Goal: Task Accomplishment & Management: Manage account settings

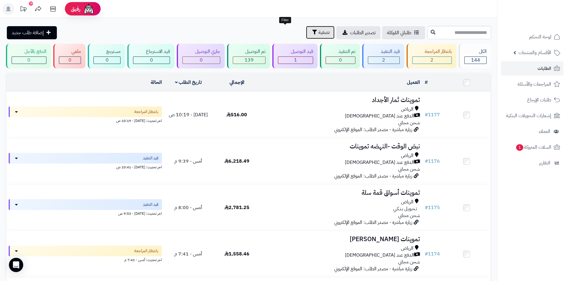
click at [319, 32] on span "تصفية" at bounding box center [324, 32] width 11 height 7
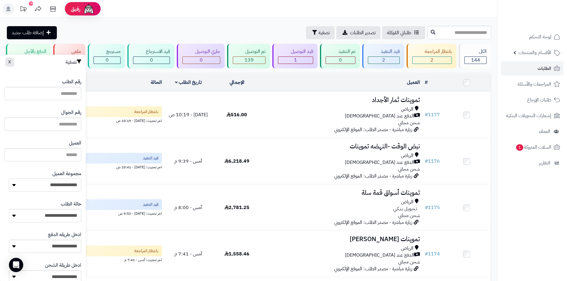
click at [66, 181] on select "**********" at bounding box center [45, 185] width 72 height 13
select select "*"
click at [9, 179] on select "**********" at bounding box center [45, 185] width 72 height 13
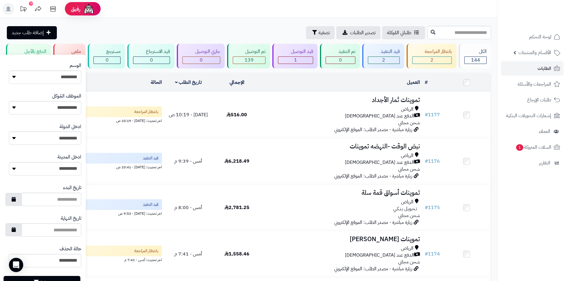
scroll to position [253, 0]
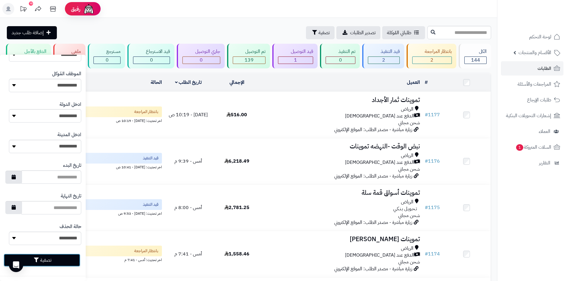
click at [54, 261] on button "تصفية" at bounding box center [42, 260] width 77 height 13
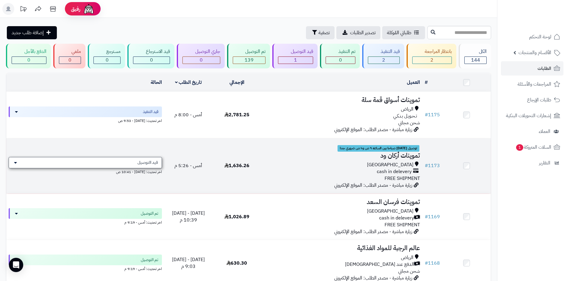
click at [149, 160] on span "قيد التوصيل" at bounding box center [148, 163] width 21 height 6
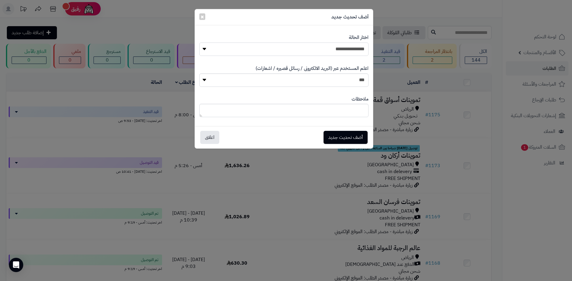
click at [333, 46] on select "**********" at bounding box center [283, 49] width 169 height 13
select select "**"
click at [199, 43] on select "**********" at bounding box center [283, 49] width 169 height 13
click at [351, 137] on button "أضف تحديث جديد" at bounding box center [345, 137] width 44 height 13
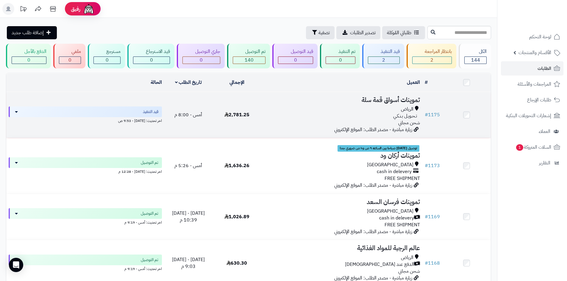
click at [308, 122] on div "الرياض تـحـويـل بـنـكـي شحن مجاني" at bounding box center [342, 116] width 157 height 21
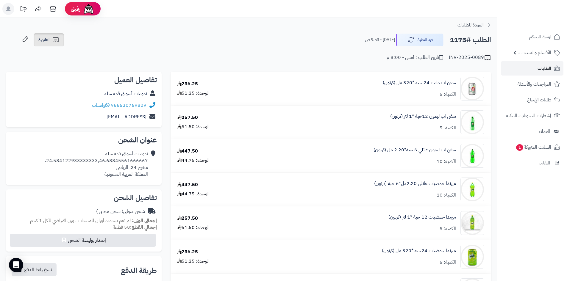
click at [46, 39] on span "الفاتورة" at bounding box center [44, 39] width 12 height 7
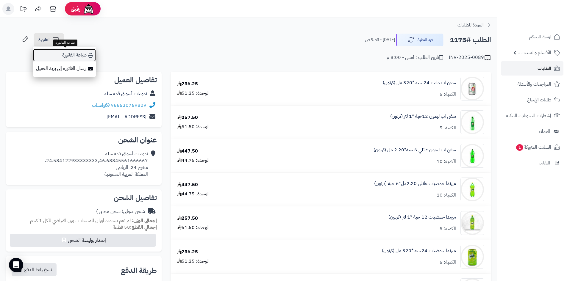
click at [94, 56] on link "طباعة الفاتورة" at bounding box center [64, 55] width 63 height 13
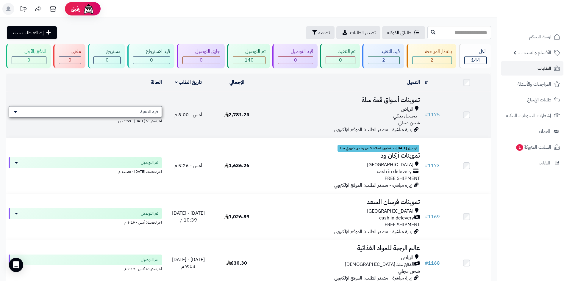
click at [157, 111] on span "قيد التنفيذ" at bounding box center [149, 112] width 18 height 6
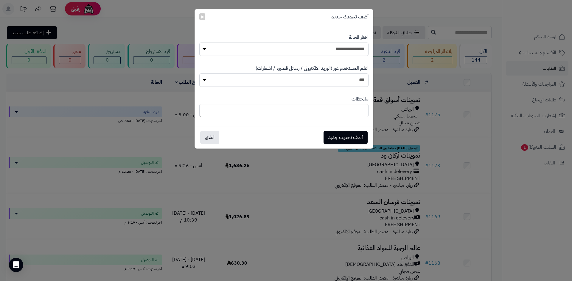
click at [330, 51] on select "**********" at bounding box center [283, 49] width 169 height 13
select select "**"
click at [199, 43] on select "**********" at bounding box center [283, 49] width 169 height 13
click at [346, 140] on button "أضف تحديث جديد" at bounding box center [345, 137] width 44 height 13
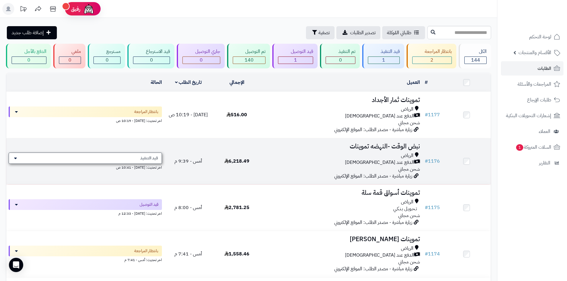
click at [138, 160] on div "قيد التنفيذ" at bounding box center [85, 158] width 153 height 11
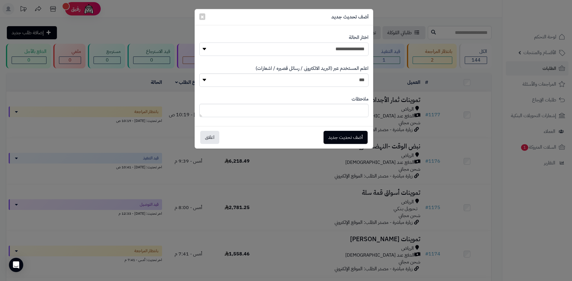
click at [311, 51] on select "**********" at bounding box center [283, 49] width 169 height 13
select select "**"
click at [199, 43] on select "**********" at bounding box center [283, 49] width 169 height 13
click at [354, 138] on button "أضف تحديث جديد" at bounding box center [345, 137] width 44 height 13
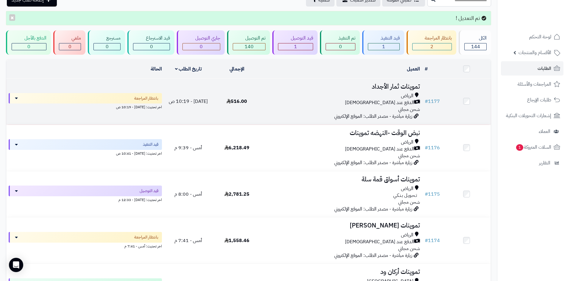
scroll to position [117, 0]
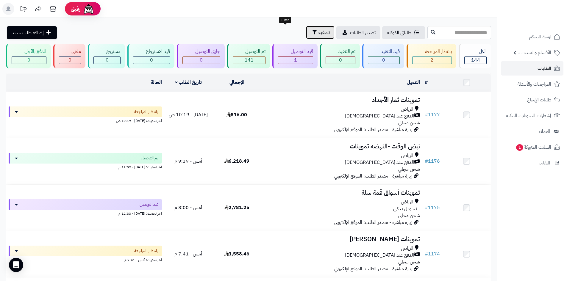
click at [319, 34] on span "تصفية" at bounding box center [324, 32] width 11 height 7
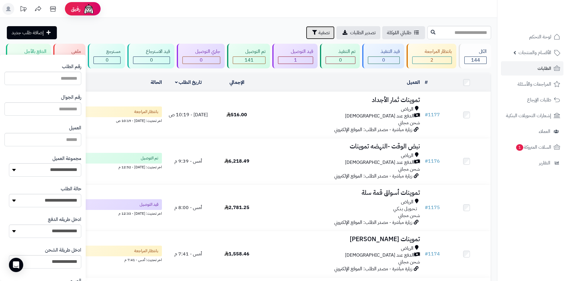
scroll to position [30, 0]
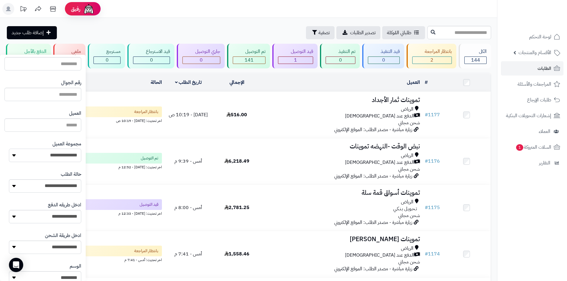
click at [70, 156] on select "**********" at bounding box center [45, 155] width 72 height 13
select select "*"
click at [9, 149] on select "**********" at bounding box center [45, 155] width 72 height 13
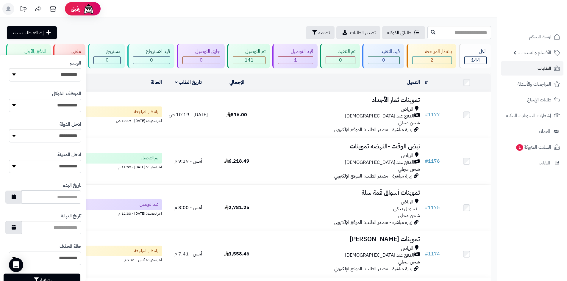
scroll to position [253, 0]
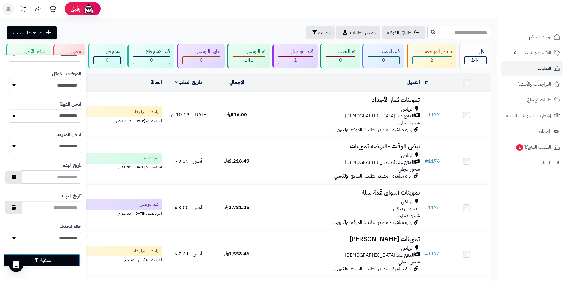
click at [66, 257] on button "تصفية" at bounding box center [42, 260] width 77 height 13
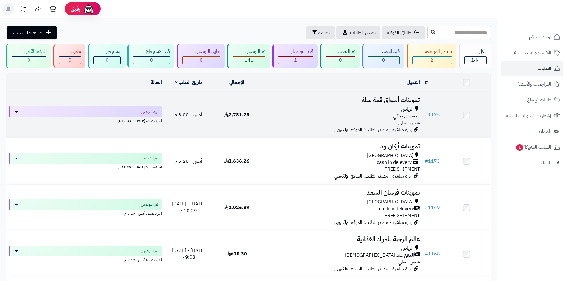
click at [301, 108] on div "الرياض" at bounding box center [342, 109] width 157 height 7
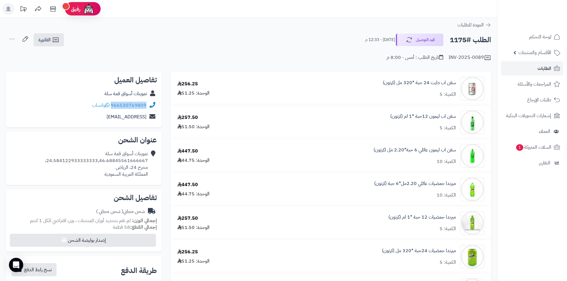
drag, startPoint x: 147, startPoint y: 104, endPoint x: 112, endPoint y: 102, distance: 34.6
click at [112, 102] on div "966530769809 واتساب" at bounding box center [84, 106] width 146 height 12
copy link "966530769809"
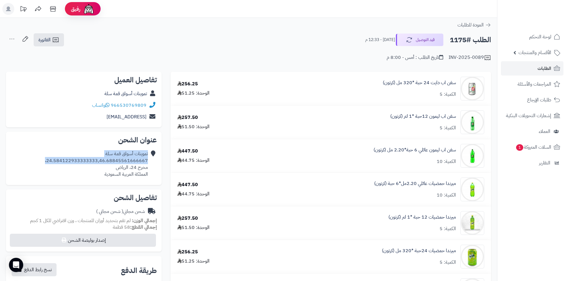
drag, startPoint x: 149, startPoint y: 161, endPoint x: 43, endPoint y: 161, distance: 105.7
click at [43, 161] on div "تموينات أسواق قمة سلة 24.584122933333333,46.68845561666667، مخرح 24، [PERSON_NA…" at bounding box center [84, 164] width 146 height 32
click at [52, 149] on div "تموينات أسواق قمة سلة 24.584122933333333,46.68845561666667، مخرح 24، [PERSON_NA…" at bounding box center [84, 164] width 146 height 32
drag, startPoint x: 148, startPoint y: 161, endPoint x: 51, endPoint y: 161, distance: 97.4
click at [51, 161] on div "تموينات أسواق قمة سلة 24.584122933333333,46.68845561666667، مخرح 24، الرياض الم…" at bounding box center [84, 164] width 146 height 32
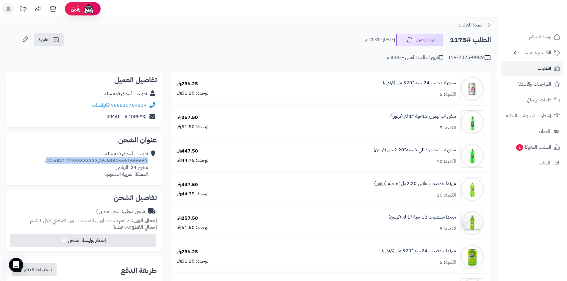
copy div "24.584122933333333,46.68845561666667"
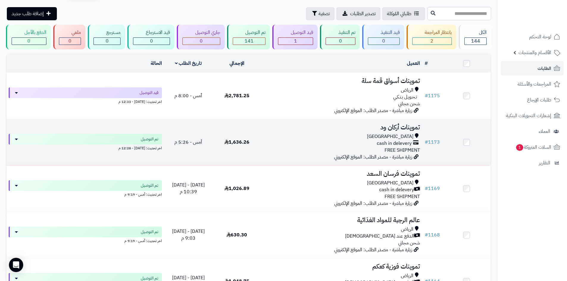
scroll to position [30, 0]
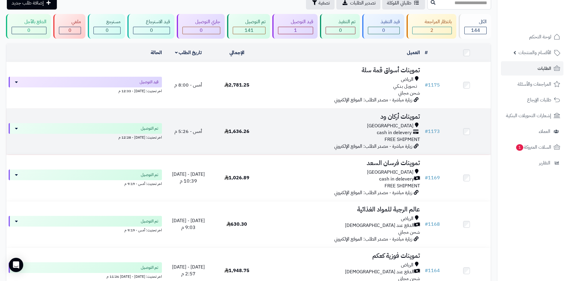
click at [351, 137] on div "Riyadh cash in delevery FREE SHIPMENT" at bounding box center [342, 133] width 157 height 21
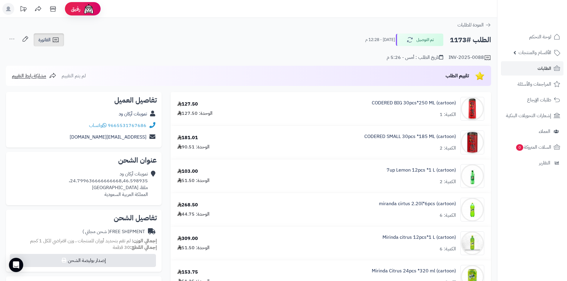
click at [55, 41] on icon at bounding box center [55, 39] width 7 height 7
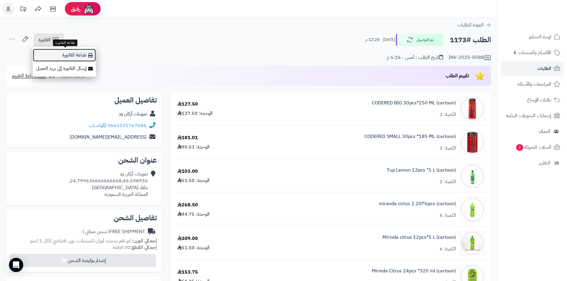
click at [74, 57] on link "طباعة الفاتورة" at bounding box center [64, 55] width 63 height 13
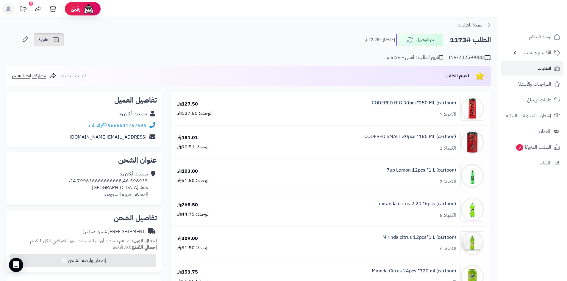
click at [56, 44] on link "الفاتورة" at bounding box center [49, 39] width 30 height 13
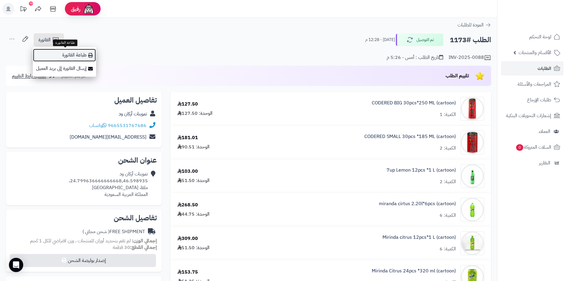
click at [90, 58] on link "طباعة الفاتورة" at bounding box center [64, 55] width 63 height 13
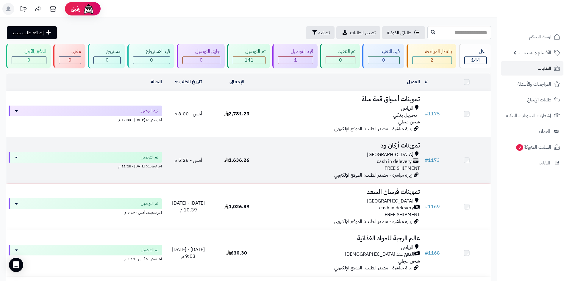
scroll to position [30, 0]
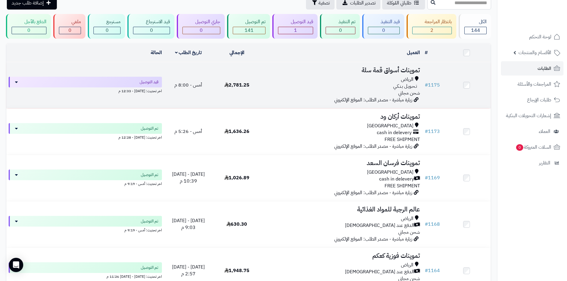
click at [301, 88] on div "تـحـويـل بـنـكـي" at bounding box center [342, 86] width 157 height 7
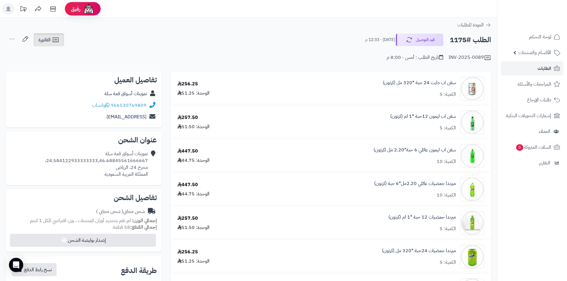
click at [58, 42] on icon at bounding box center [56, 40] width 6 height 5
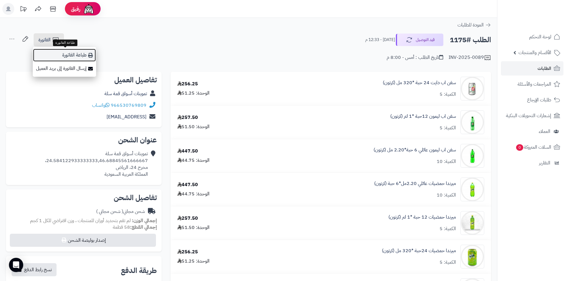
click at [93, 54] on link "طباعة الفاتورة" at bounding box center [64, 55] width 63 height 13
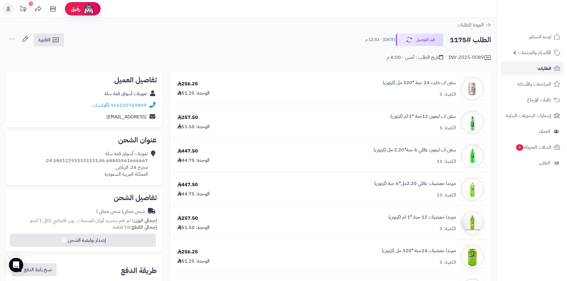
click at [540, 67] on span "الطلبات" at bounding box center [545, 68] width 14 height 8
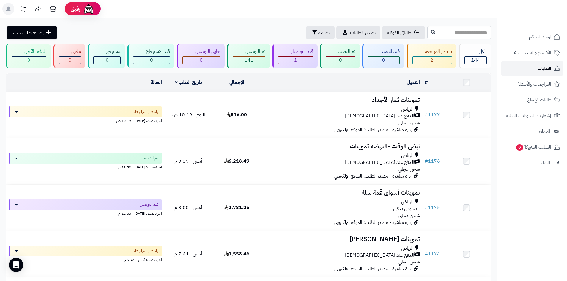
click at [530, 69] on link "الطلبات" at bounding box center [532, 68] width 63 height 14
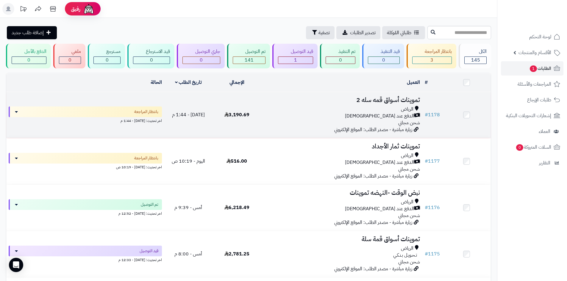
click at [276, 117] on div "الدفع عند [DEMOGRAPHIC_DATA]" at bounding box center [342, 116] width 157 height 7
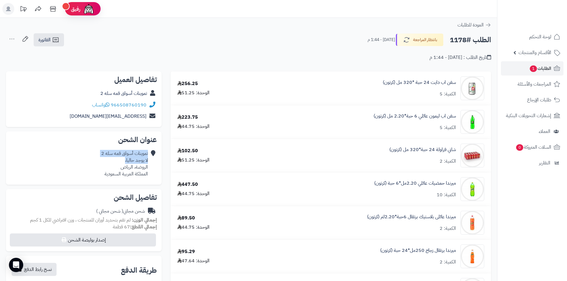
drag, startPoint x: 149, startPoint y: 162, endPoint x: 120, endPoint y: 159, distance: 29.0
click at [120, 159] on div "تموينات أسواق قمه سله 2 لا يوجد حاليا، الروضة، الرياض المملكة العربية السعودية" at bounding box center [84, 164] width 146 height 32
click at [55, 40] on icon at bounding box center [55, 39] width 7 height 7
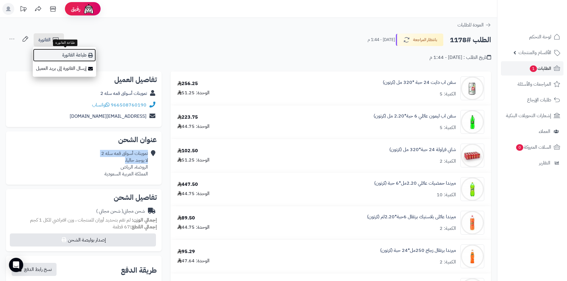
click at [91, 53] on icon at bounding box center [90, 55] width 5 height 5
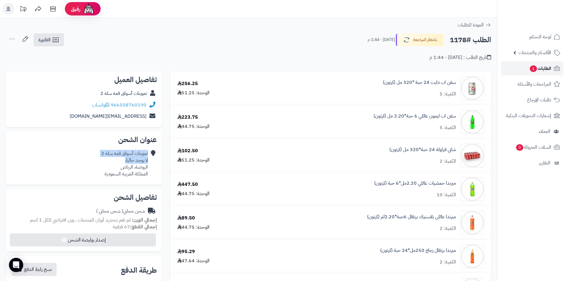
click at [549, 68] on span "الطلبات 1" at bounding box center [541, 68] width 22 height 8
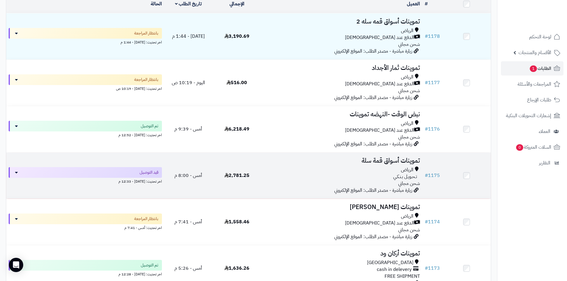
scroll to position [89, 0]
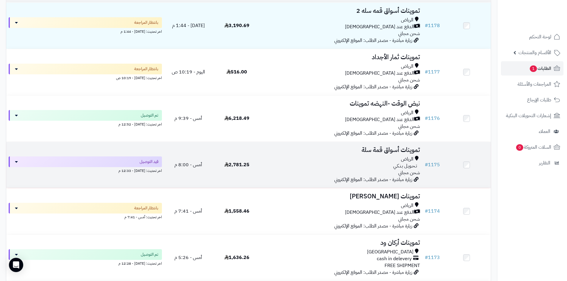
click at [326, 165] on div "تـحـويـل بـنـكـي" at bounding box center [342, 166] width 157 height 7
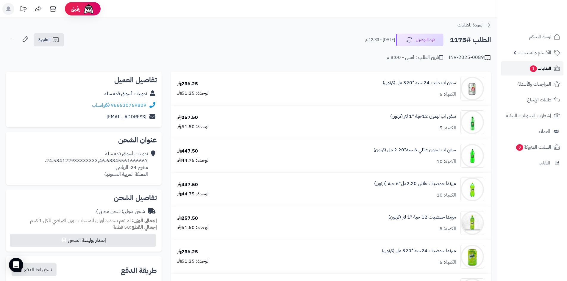
click at [526, 67] on link "الطلبات 1" at bounding box center [532, 68] width 63 height 14
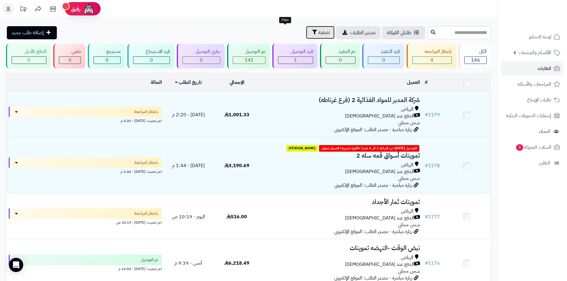
click at [306, 28] on button "تصفية" at bounding box center [320, 32] width 29 height 13
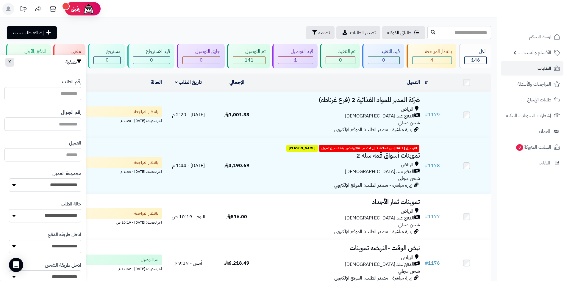
click at [64, 183] on select "**********" at bounding box center [45, 185] width 72 height 13
select select "*"
click at [9, 179] on select "**********" at bounding box center [45, 185] width 72 height 13
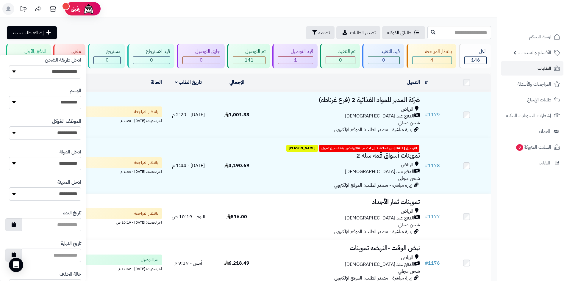
scroll to position [253, 0]
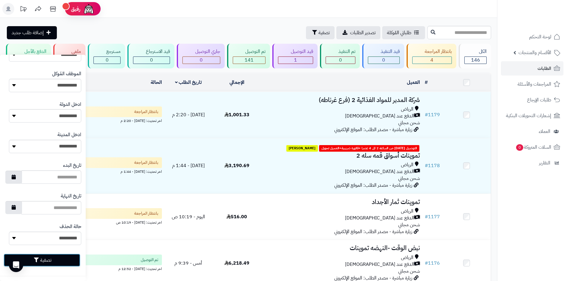
click at [64, 264] on button "تصفية" at bounding box center [42, 260] width 77 height 13
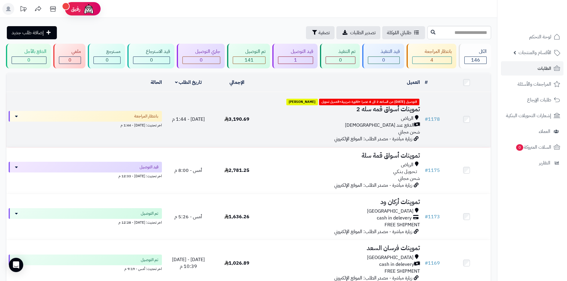
click at [295, 129] on div "[PERSON_NAME] عند الاستلام شحن مجاني" at bounding box center [342, 125] width 157 height 21
click at [290, 108] on h3 "تموينات أسواق قمه سله 2" at bounding box center [342, 109] width 157 height 7
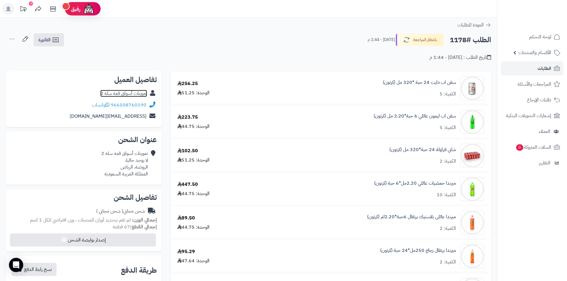
click at [141, 93] on link "تموينات أسواق قمه سله 2" at bounding box center [123, 93] width 47 height 7
click at [537, 69] on link "الطلبات" at bounding box center [532, 68] width 63 height 14
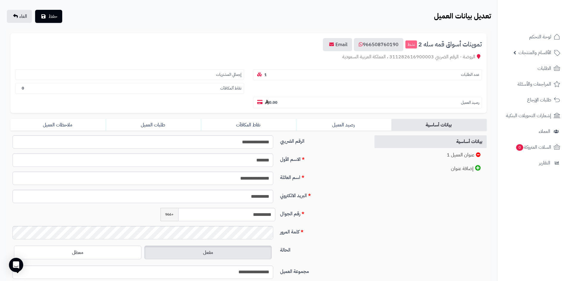
scroll to position [88, 0]
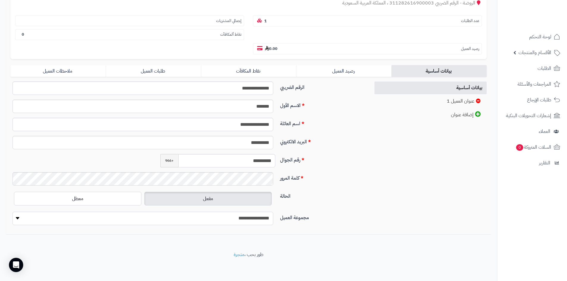
click at [261, 219] on select "**********" at bounding box center [143, 218] width 261 height 13
click at [263, 218] on select "**********" at bounding box center [143, 218] width 261 height 13
select select "*"
click at [13, 212] on select "**********" at bounding box center [143, 218] width 261 height 13
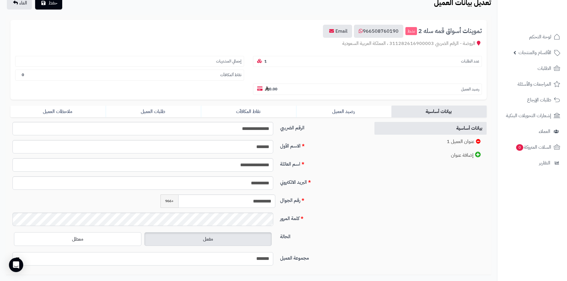
scroll to position [0, 0]
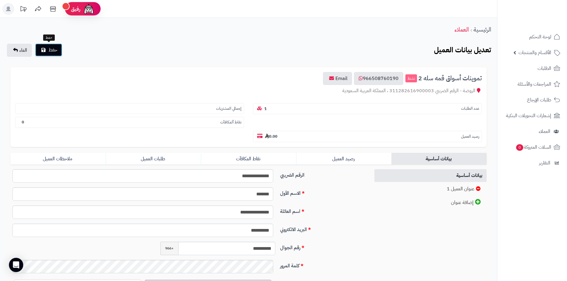
click at [43, 46] on button "حفظ" at bounding box center [48, 49] width 27 height 13
select select "*"
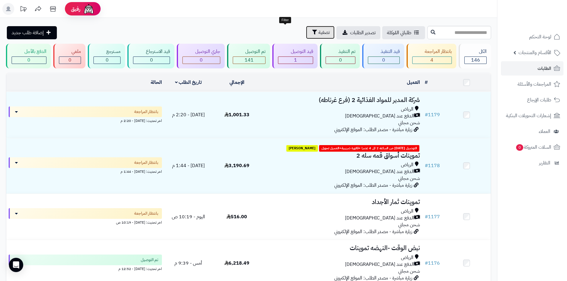
click at [319, 35] on span "تصفية" at bounding box center [324, 32] width 11 height 7
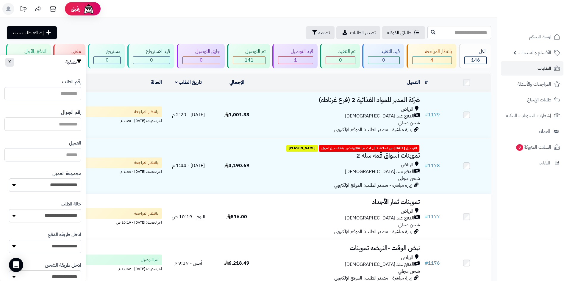
click at [67, 187] on select "**********" at bounding box center [45, 185] width 72 height 13
select select "*"
click at [9, 179] on select "**********" at bounding box center [45, 185] width 72 height 13
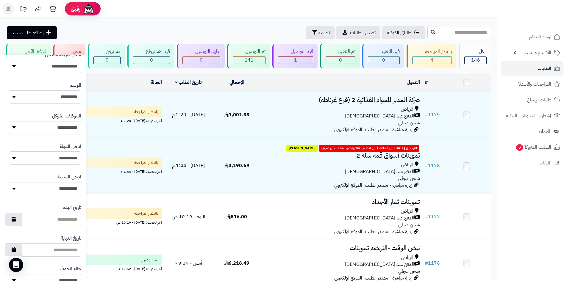
scroll to position [253, 0]
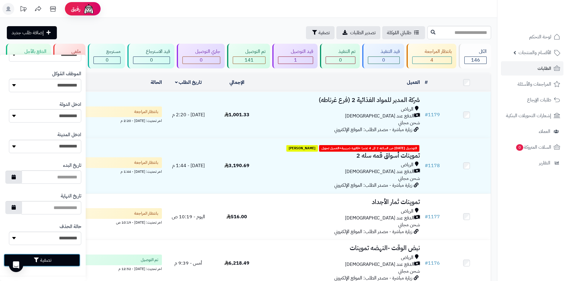
click at [66, 256] on button "تصفية" at bounding box center [42, 260] width 77 height 13
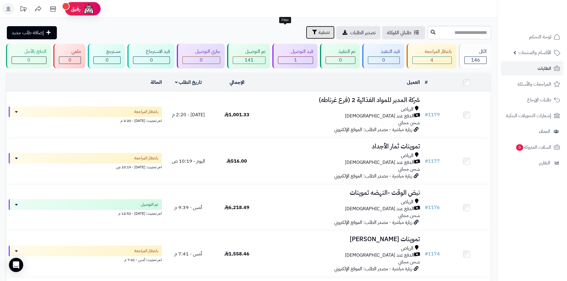
click at [306, 36] on button "تصفية" at bounding box center [320, 32] width 29 height 13
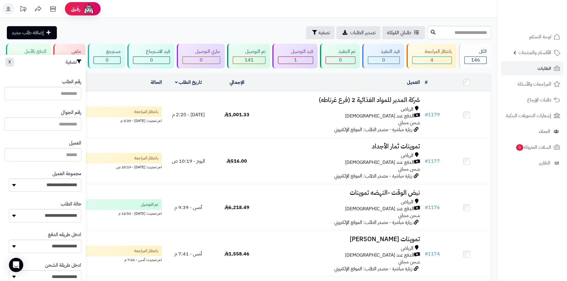
click at [218, 31] on div "طلباتي المُوكلة تصدير الطلبات تصفية إضافة طلب جديد" at bounding box center [216, 32] width 420 height 13
click at [69, 183] on select "**********" at bounding box center [45, 185] width 72 height 13
select select "*"
click at [9, 179] on select "**********" at bounding box center [45, 185] width 72 height 13
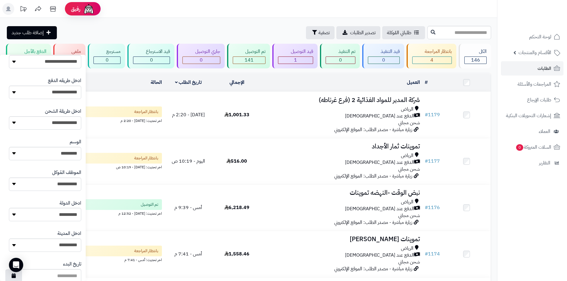
scroll to position [238, 0]
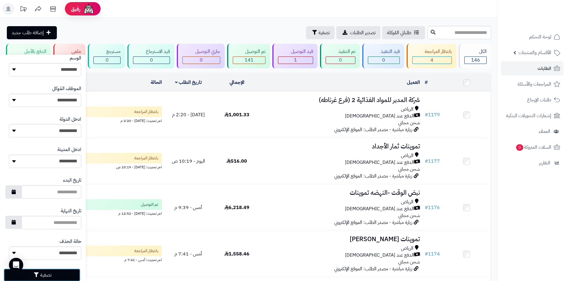
click at [73, 271] on button "تصفية" at bounding box center [42, 275] width 77 height 13
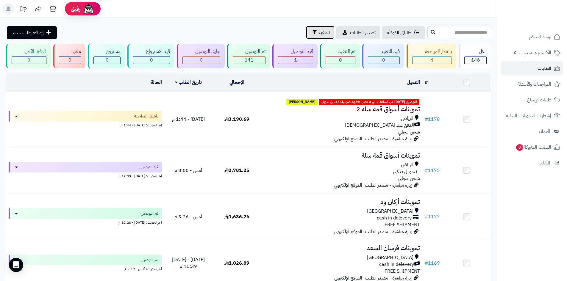
click at [319, 33] on span "تصفية" at bounding box center [324, 32] width 11 height 7
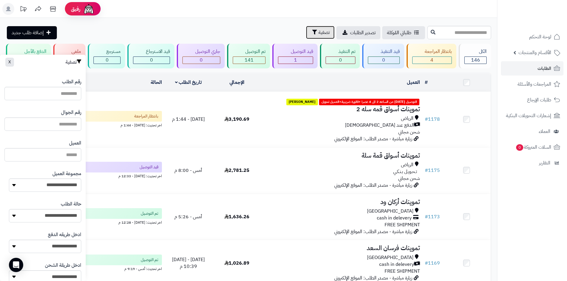
click at [319, 32] on span "تصفية" at bounding box center [324, 32] width 11 height 7
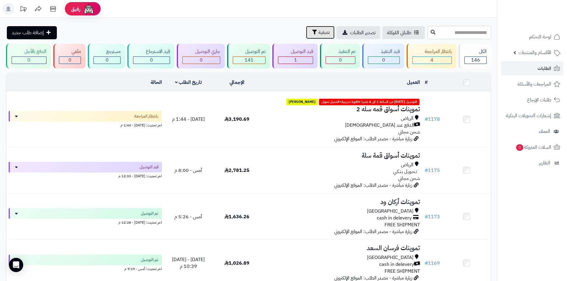
click at [319, 31] on span "تصفية" at bounding box center [324, 32] width 11 height 7
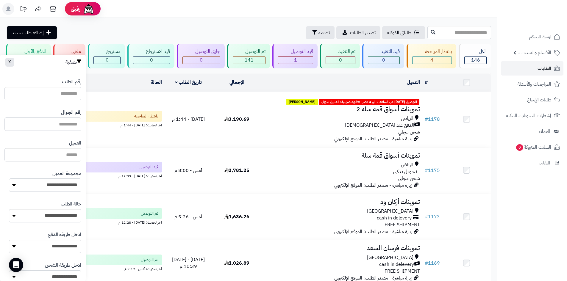
drag, startPoint x: 56, startPoint y: 188, endPoint x: 62, endPoint y: 189, distance: 5.9
click at [57, 188] on select "**********" at bounding box center [45, 185] width 72 height 13
select select "*"
click at [9, 179] on select "**********" at bounding box center [45, 185] width 72 height 13
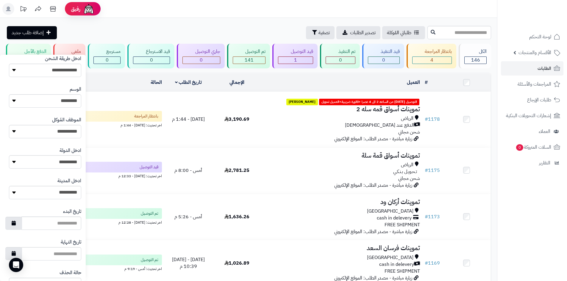
scroll to position [253, 0]
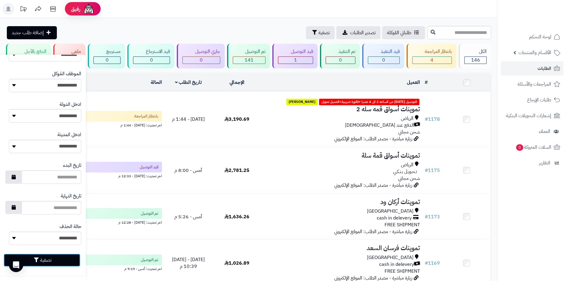
click at [68, 264] on button "تصفية" at bounding box center [42, 260] width 77 height 13
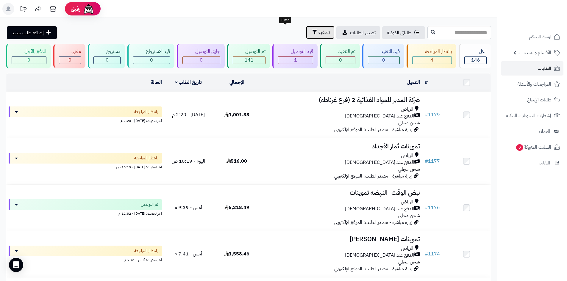
click at [319, 33] on span "تصفية" at bounding box center [324, 32] width 11 height 7
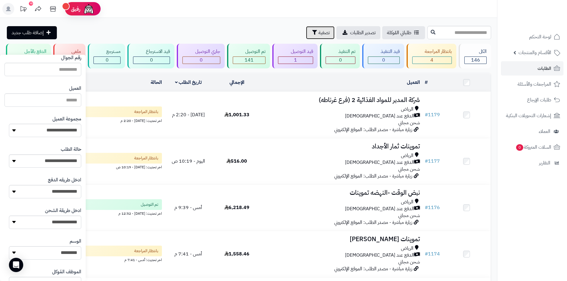
scroll to position [60, 0]
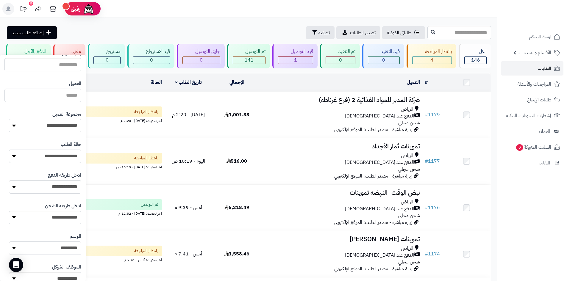
click at [52, 126] on select "**********" at bounding box center [45, 125] width 72 height 13
select select "*"
click at [9, 119] on select "**********" at bounding box center [45, 125] width 72 height 13
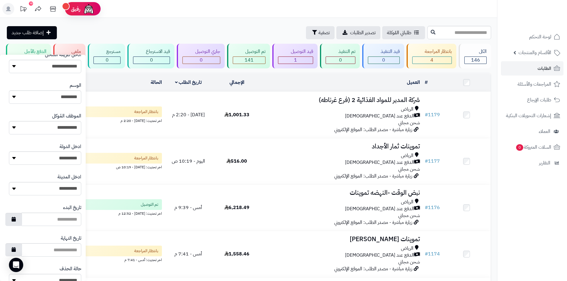
scroll to position [253, 0]
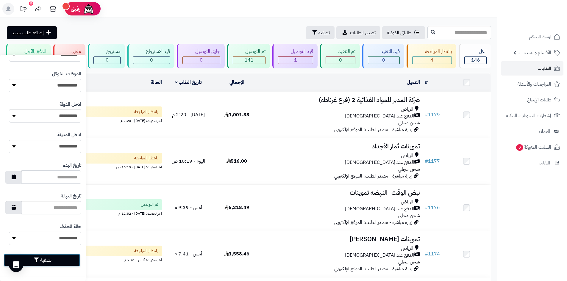
click at [60, 260] on button "تصفية" at bounding box center [42, 260] width 77 height 13
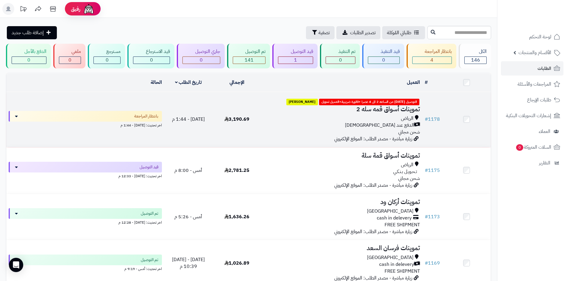
click at [217, 143] on td "3,190.69" at bounding box center [237, 119] width 49 height 55
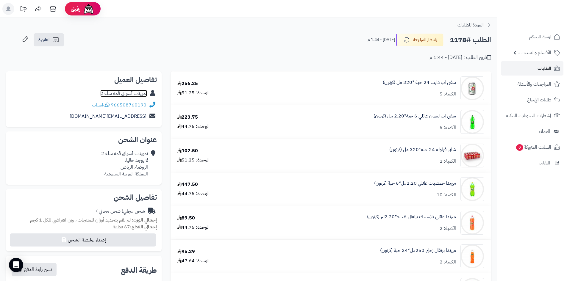
click at [143, 91] on link "تموينات أسواق قمه سله 2" at bounding box center [123, 93] width 47 height 7
click at [544, 65] on span "الطلبات" at bounding box center [545, 68] width 14 height 8
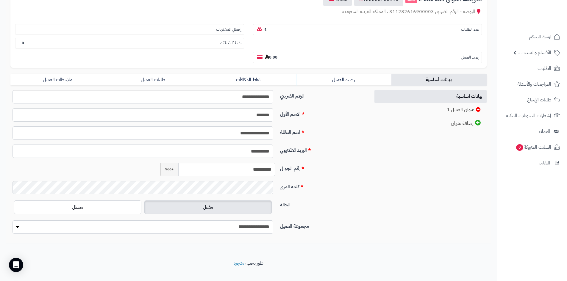
scroll to position [88, 0]
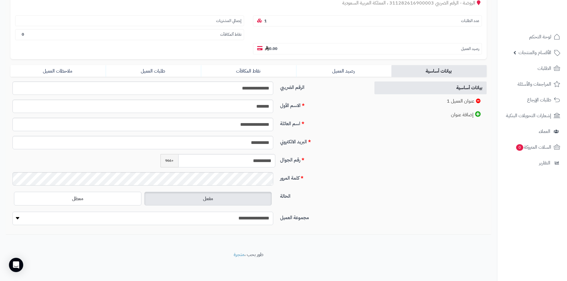
click at [258, 216] on select "**********" at bounding box center [143, 218] width 261 height 13
select select "*"
click at [13, 212] on select "**********" at bounding box center [143, 218] width 261 height 13
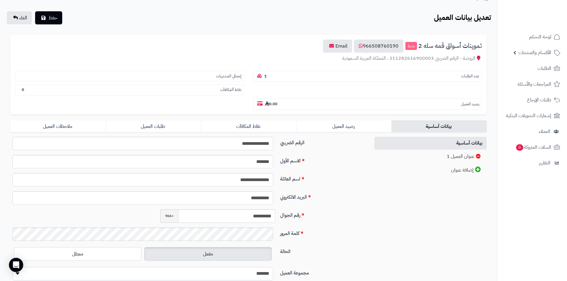
scroll to position [0, 0]
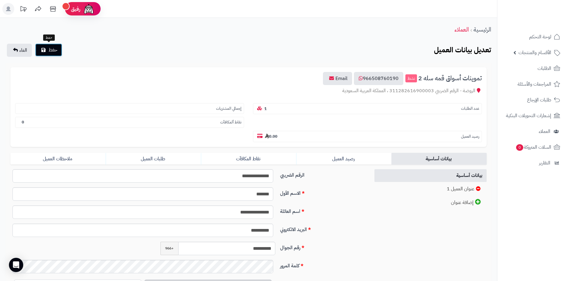
click at [44, 47] on button "حفظ" at bounding box center [48, 49] width 27 height 13
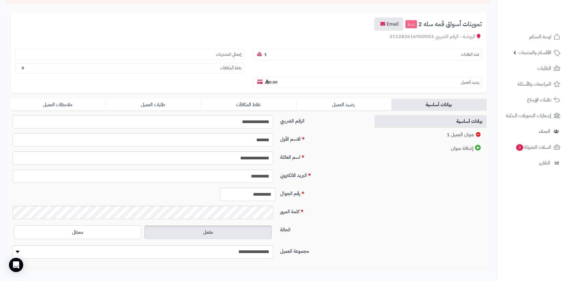
scroll to position [106, 0]
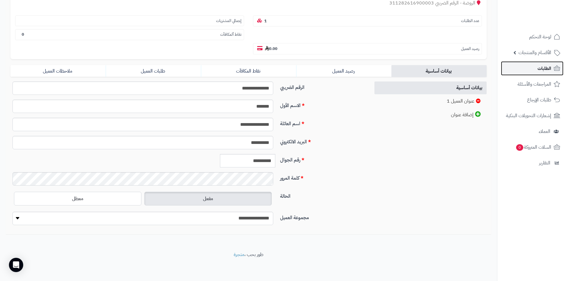
click at [536, 62] on link "الطلبات" at bounding box center [532, 68] width 63 height 14
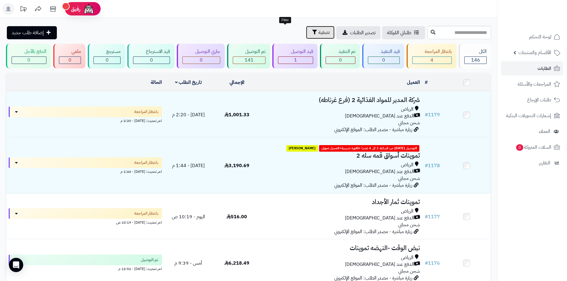
click at [306, 36] on button "تصفية" at bounding box center [320, 32] width 29 height 13
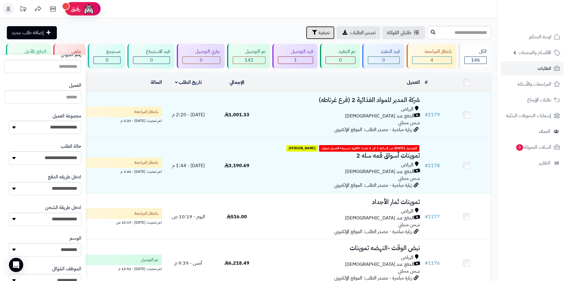
scroll to position [60, 0]
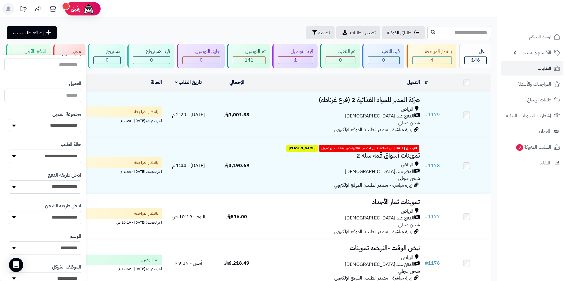
click at [68, 125] on select "**********" at bounding box center [45, 125] width 72 height 13
select select "*"
click at [9, 119] on select "**********" at bounding box center [45, 125] width 72 height 13
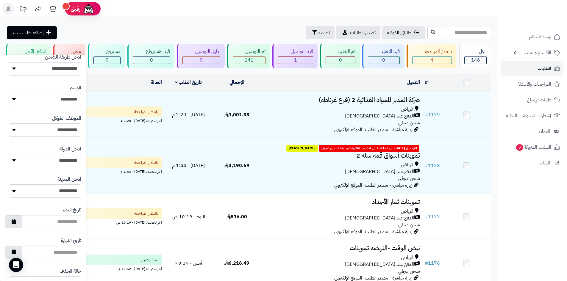
scroll to position [253, 0]
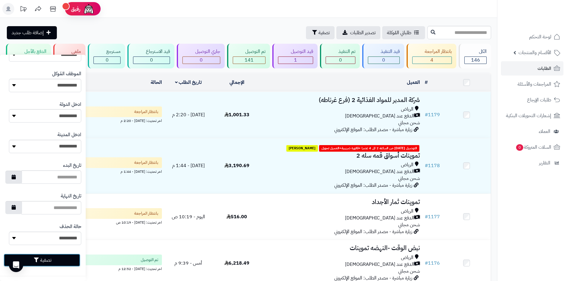
click at [70, 257] on button "تصفية" at bounding box center [42, 260] width 77 height 13
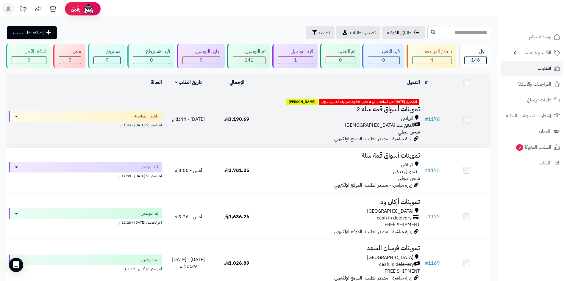
click at [256, 144] on td "3,190.69" at bounding box center [237, 119] width 49 height 55
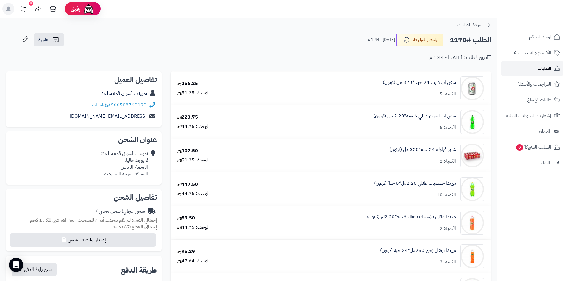
click at [522, 65] on link "الطلبات" at bounding box center [532, 68] width 63 height 14
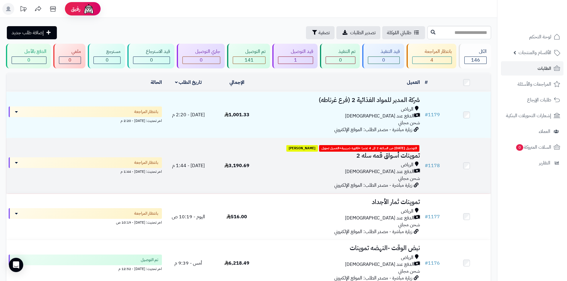
click at [291, 175] on div "الرياض الدفع عند الاستلام شحن مجاني" at bounding box center [342, 172] width 157 height 21
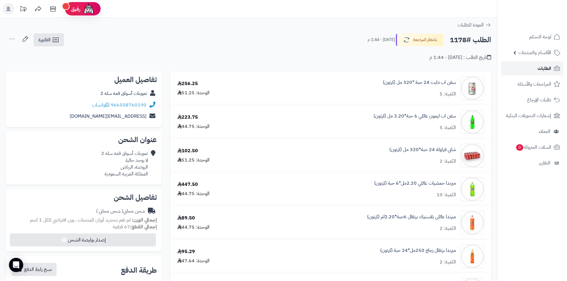
click at [534, 72] on link "الطلبات" at bounding box center [532, 68] width 63 height 14
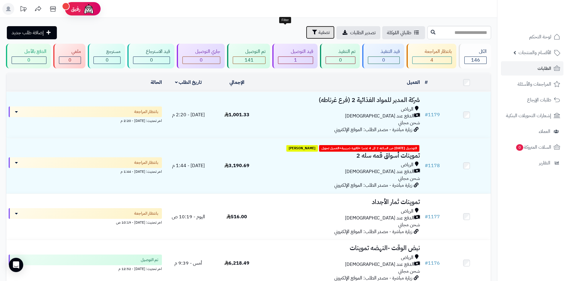
click at [319, 34] on span "تصفية" at bounding box center [324, 32] width 11 height 7
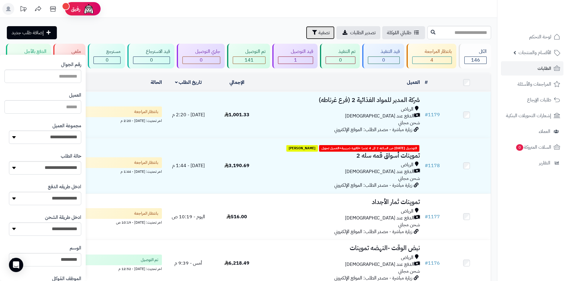
scroll to position [60, 0]
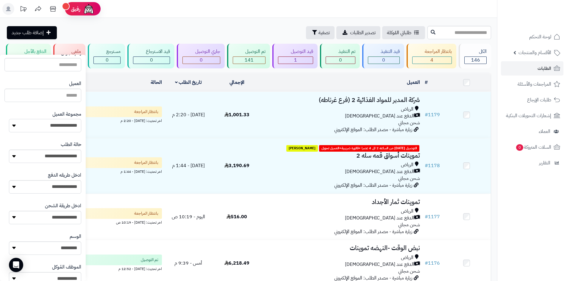
click at [69, 126] on select "**********" at bounding box center [45, 125] width 72 height 13
select select "*"
click at [9, 119] on select "**********" at bounding box center [45, 125] width 72 height 13
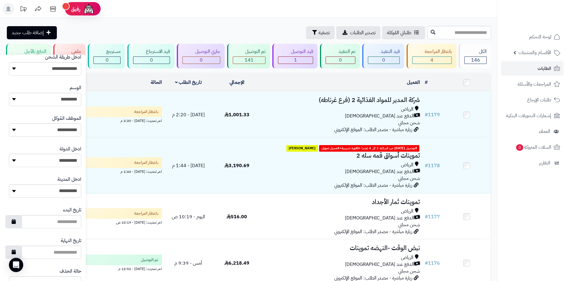
scroll to position [253, 0]
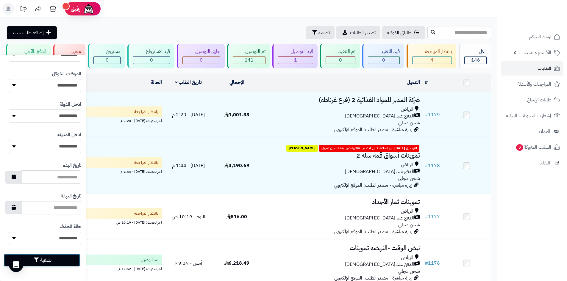
click at [64, 262] on button "تصفية" at bounding box center [42, 260] width 77 height 13
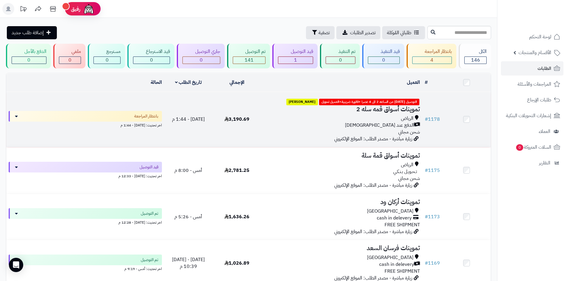
click at [287, 134] on div "الرياض الدفع عند الاستلام شحن مجاني" at bounding box center [342, 125] width 157 height 21
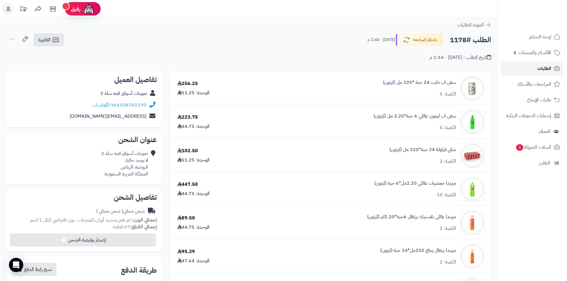
click at [521, 71] on link "الطلبات" at bounding box center [532, 68] width 63 height 14
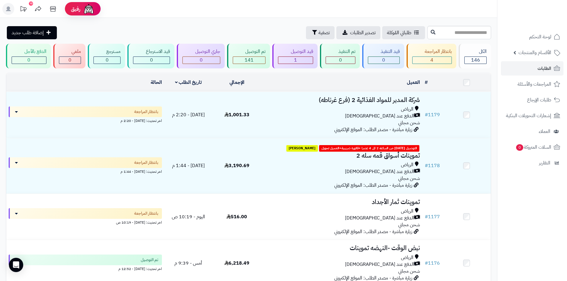
click at [139, 29] on div "طلباتي المُوكلة تصدير الطلبات تصفية إضافة طلب جديد" at bounding box center [216, 32] width 420 height 13
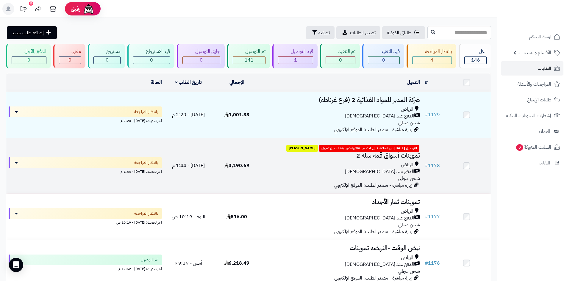
click at [266, 177] on div "الرياض الدفع عند الاستلام شحن مجاني" at bounding box center [342, 172] width 157 height 21
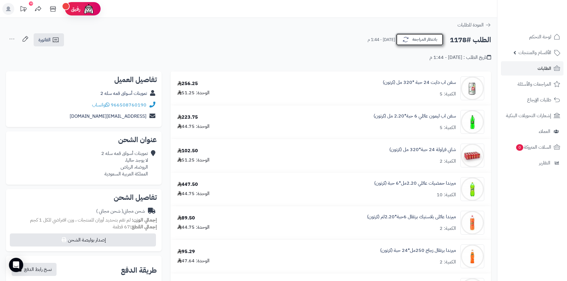
click at [427, 35] on button "بانتظار المراجعة" at bounding box center [420, 39] width 48 height 13
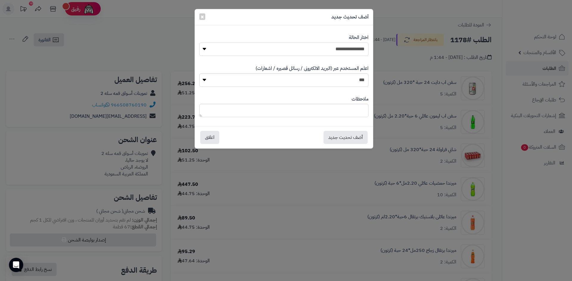
drag, startPoint x: 329, startPoint y: 48, endPoint x: 332, endPoint y: 49, distance: 3.1
click at [329, 48] on select "**********" at bounding box center [283, 49] width 169 height 13
select select "**"
click at [199, 43] on select "**********" at bounding box center [283, 49] width 169 height 13
click at [351, 137] on button "أضف تحديث جديد" at bounding box center [345, 137] width 44 height 13
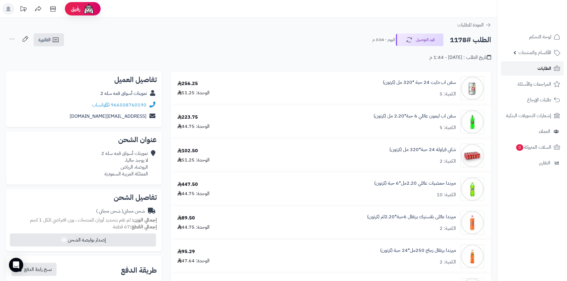
click at [546, 72] on span "الطلبات" at bounding box center [545, 68] width 14 height 8
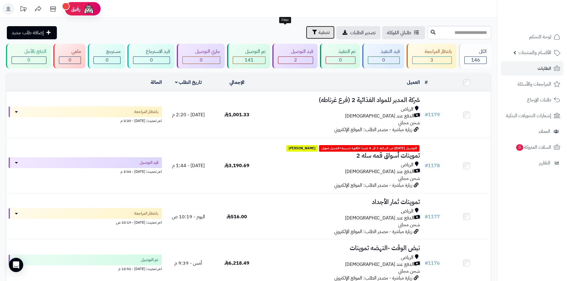
click at [312, 32] on icon "button" at bounding box center [314, 32] width 5 height 5
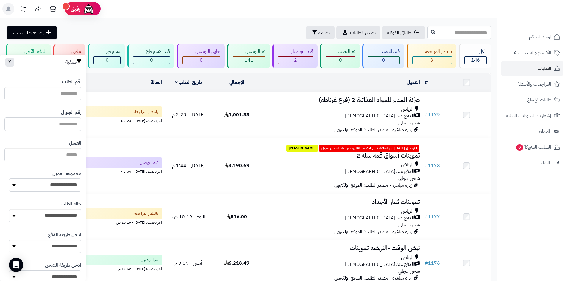
click at [62, 188] on select "**********" at bounding box center [45, 185] width 72 height 13
select select "*"
click at [9, 179] on select "**********" at bounding box center [45, 185] width 72 height 13
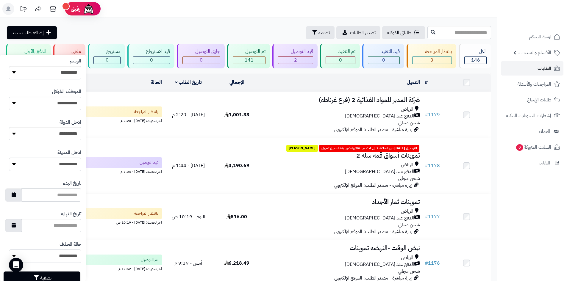
scroll to position [238, 0]
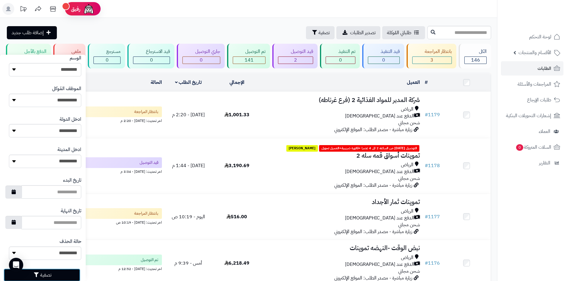
click at [69, 278] on button "تصفية" at bounding box center [42, 275] width 77 height 13
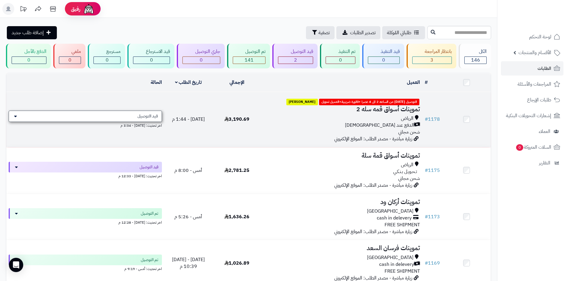
click at [148, 112] on div "قيد التوصيل" at bounding box center [85, 116] width 153 height 11
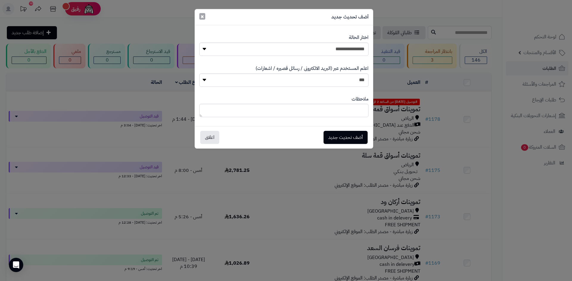
click at [203, 17] on span "×" at bounding box center [202, 16] width 4 height 9
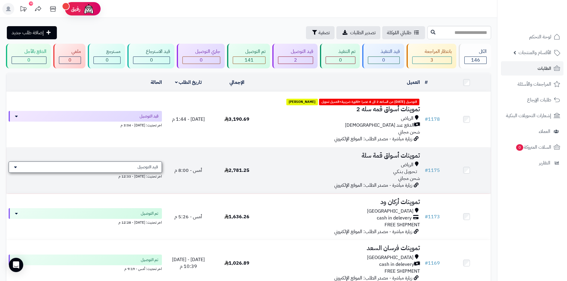
click at [149, 166] on span "قيد التوصيل" at bounding box center [148, 167] width 21 height 6
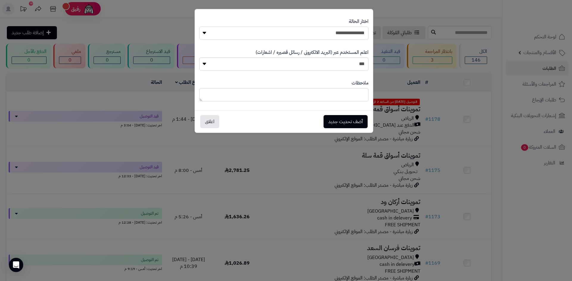
click at [349, 34] on select "**********" at bounding box center [283, 33] width 169 height 13
select select "**"
click at [199, 27] on select "**********" at bounding box center [283, 33] width 169 height 13
click at [352, 120] on button "أضف تحديث جديد" at bounding box center [345, 121] width 44 height 13
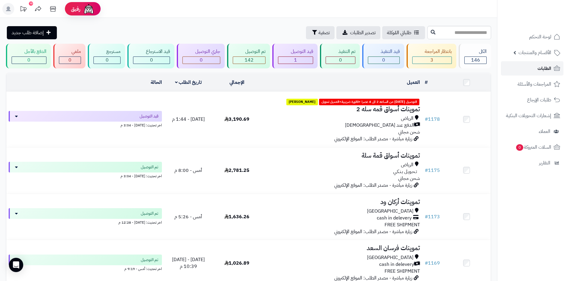
click at [542, 66] on span "الطلبات" at bounding box center [545, 68] width 14 height 8
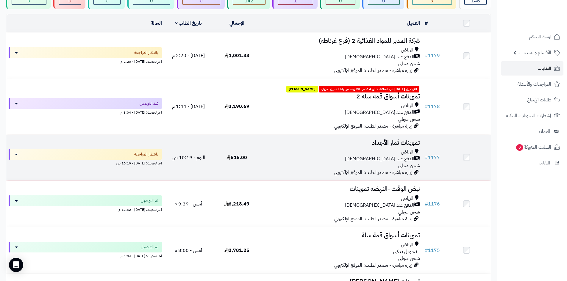
scroll to position [60, 0]
click at [289, 155] on div "الدفع عند [DEMOGRAPHIC_DATA]" at bounding box center [342, 158] width 157 height 7
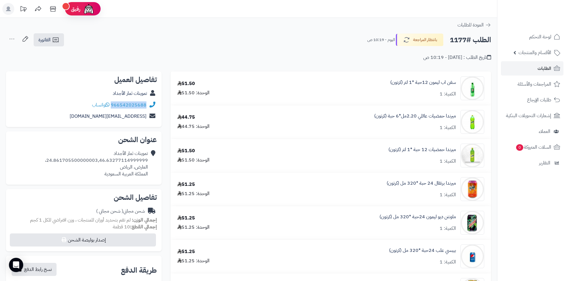
drag, startPoint x: 147, startPoint y: 104, endPoint x: 113, endPoint y: 105, distance: 34.0
click at [113, 105] on div "966542025688 واتساب" at bounding box center [84, 105] width 146 height 12
copy link "966542025688"
drag, startPoint x: 148, startPoint y: 160, endPoint x: 49, endPoint y: 158, distance: 98.6
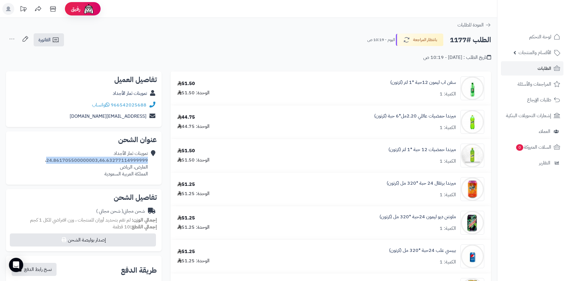
click at [49, 158] on div "تموينات ثمار الأجداد 24.861705500000003,46.63277114999999، العارض، الرياض الممل…" at bounding box center [96, 163] width 103 height 27
copy div "24.861705500000003,46.63277114999999"
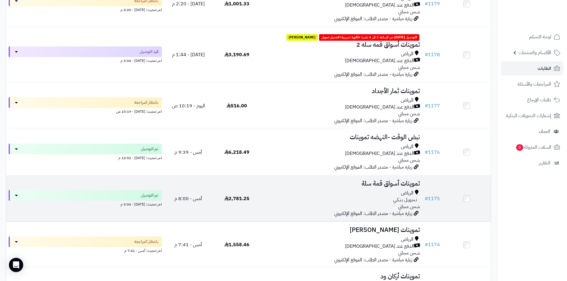
scroll to position [149, 0]
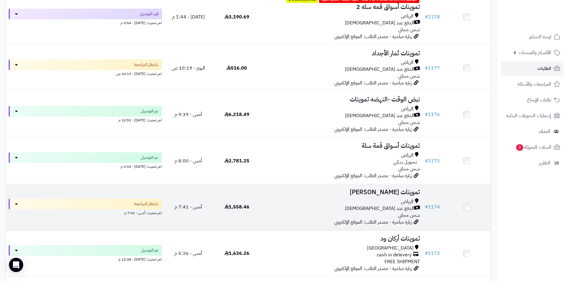
click at [326, 201] on div "الرياض" at bounding box center [342, 202] width 157 height 7
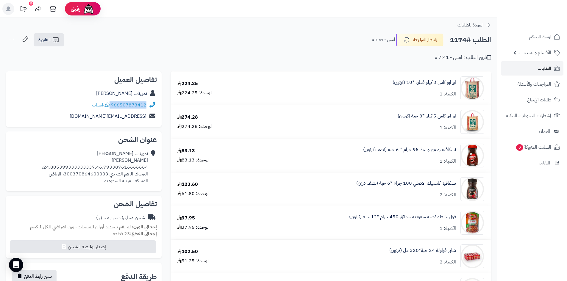
drag, startPoint x: 111, startPoint y: 102, endPoint x: 148, endPoint y: 104, distance: 36.7
click at [148, 104] on div "966507873412 واتساب" at bounding box center [84, 105] width 146 height 12
copy div "966507873412"
drag, startPoint x: 148, startPoint y: 166, endPoint x: 48, endPoint y: 167, distance: 100.4
click at [48, 167] on div "تموينات حسين احمد عقيش 24.805399333333337,46.793387616666664، اليرموك-الرقم الض…" at bounding box center [95, 167] width 106 height 34
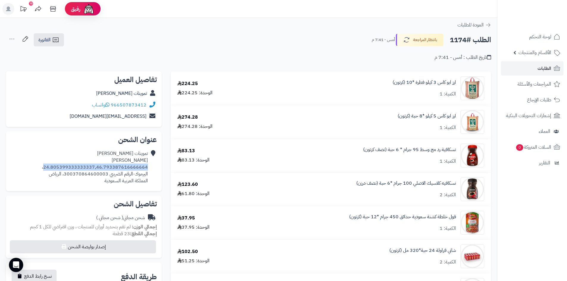
copy div "24.805399333333337,46.793387616666664"
click at [538, 67] on link "الطلبات" at bounding box center [532, 68] width 63 height 14
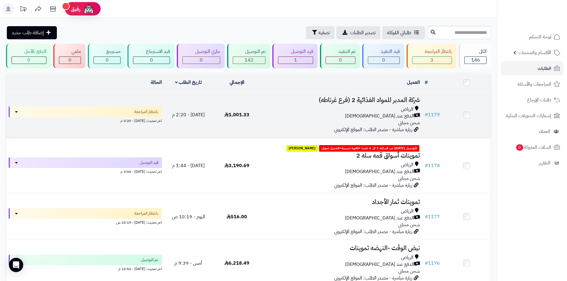
click at [306, 103] on td "شركة المدبر للمواد الغذائية 2 (فرع غرناطه) الرياض الدفع عند الاستلام شحن مجاني …" at bounding box center [341, 115] width 161 height 46
click at [285, 117] on div "الدفع عند [DEMOGRAPHIC_DATA]" at bounding box center [342, 116] width 157 height 7
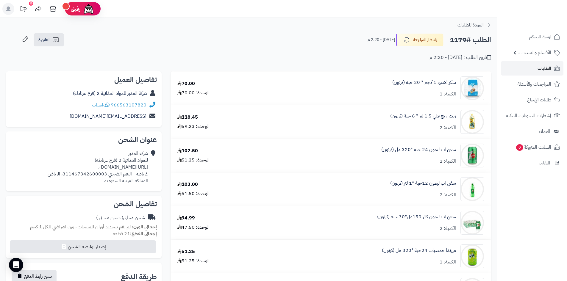
drag, startPoint x: 149, startPoint y: 168, endPoint x: 106, endPoint y: 166, distance: 43.6
click at [106, 166] on div "شركة المدبر للمواد الغذائية 2 (فرع غرناطه) [URL][DOMAIN_NAME]، غرناطه - الرقم ا…" at bounding box center [84, 167] width 146 height 39
drag, startPoint x: 182, startPoint y: 67, endPoint x: 422, endPoint y: 56, distance: 240.9
click at [554, 67] on icon at bounding box center [557, 68] width 7 height 7
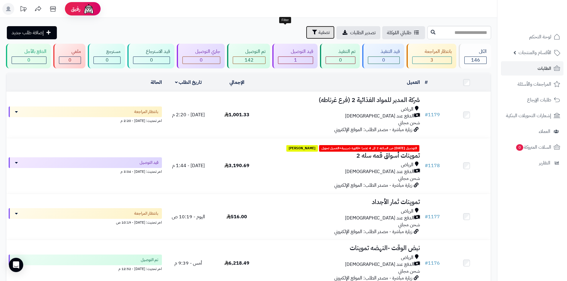
click at [319, 31] on span "تصفية" at bounding box center [324, 32] width 11 height 7
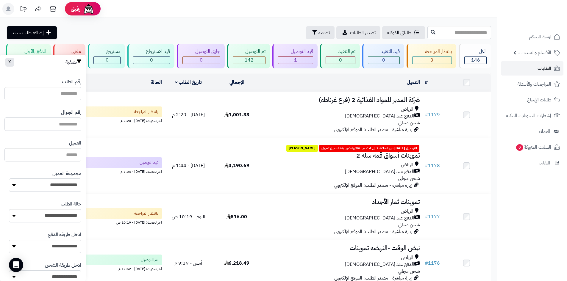
click at [64, 186] on select "**********" at bounding box center [45, 185] width 72 height 13
select select "*"
click at [9, 179] on select "**********" at bounding box center [45, 185] width 72 height 13
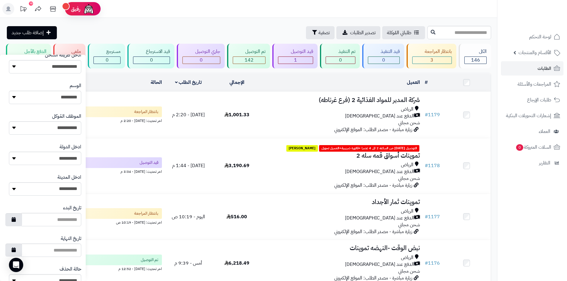
scroll to position [253, 0]
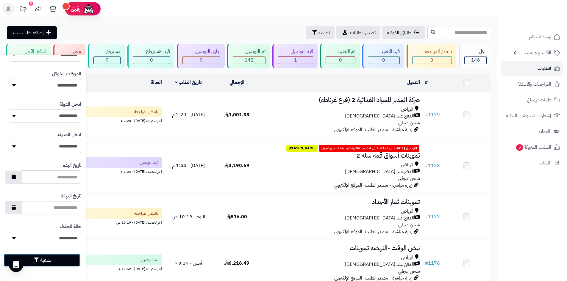
click at [59, 258] on button "تصفية" at bounding box center [42, 260] width 77 height 13
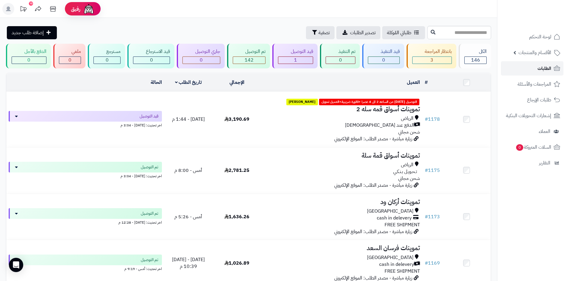
click at [522, 72] on link "الطلبات" at bounding box center [532, 68] width 63 height 14
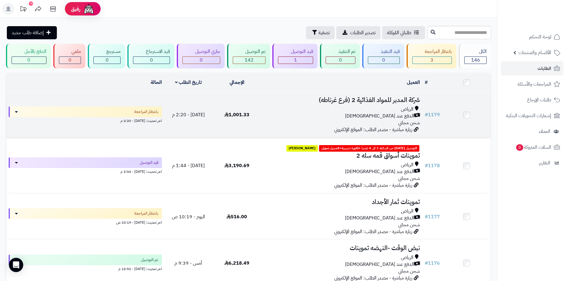
click at [273, 116] on div "الدفع عند [DEMOGRAPHIC_DATA]" at bounding box center [342, 116] width 157 height 7
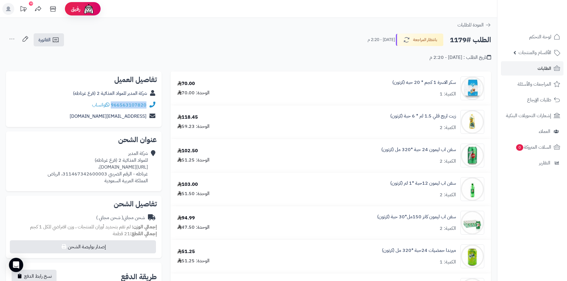
drag, startPoint x: 112, startPoint y: 102, endPoint x: 153, endPoint y: 104, distance: 40.9
click at [153, 104] on div "966563107820 واتساب" at bounding box center [84, 105] width 146 height 12
copy div "966563107820"
click at [54, 38] on icon at bounding box center [55, 39] width 7 height 7
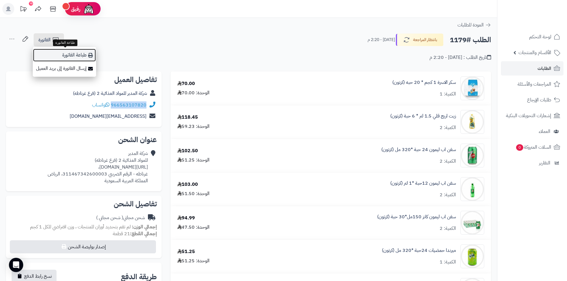
click at [73, 55] on link "طباعة الفاتورة" at bounding box center [64, 55] width 63 height 13
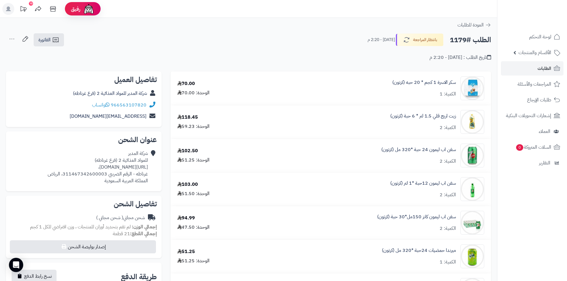
click at [174, 52] on div "تاريخ الطلب : اليوم - 2:20 م" at bounding box center [249, 54] width 486 height 14
drag, startPoint x: 112, startPoint y: 102, endPoint x: 147, endPoint y: 102, distance: 34.6
click at [147, 102] on div "966563107820 واتساب" at bounding box center [119, 105] width 55 height 7
copy link "966563107820"
drag, startPoint x: 150, startPoint y: 167, endPoint x: 79, endPoint y: 164, distance: 70.3
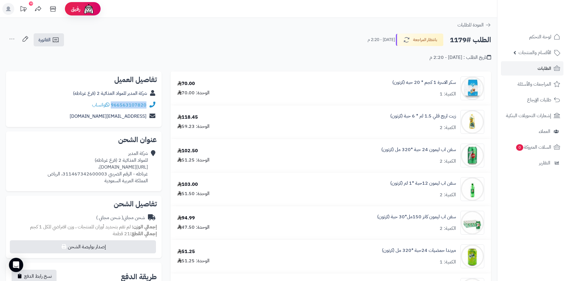
click at [81, 166] on div "شركة المدبر للمواد الغذائية 2 (فرع غرناطه) https://maps.app.goo.gl/dgEoFCCjmqav…" at bounding box center [84, 167] width 146 height 39
click at [73, 149] on div "شركة المدبر للمواد الغذائية 2 (فرع غرناطه) https://maps.app.goo.gl/dgEoFCCjmqav…" at bounding box center [84, 167] width 146 height 39
drag, startPoint x: 148, startPoint y: 168, endPoint x: 31, endPoint y: 167, distance: 117.4
click at [31, 167] on div "شركة المدبر للمواد الغذائية 2 (فرع غرناطه) https://maps.app.goo.gl/dgEoFCCjmqav…" at bounding box center [84, 167] width 146 height 39
copy div "https://maps.app.goo.gl/dgEoFCCjmqavh3y37?g_st=ac"
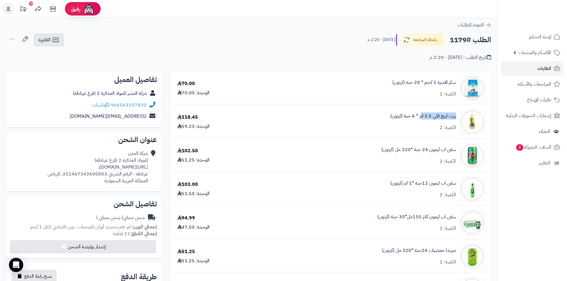
drag, startPoint x: 458, startPoint y: 116, endPoint x: 421, endPoint y: 116, distance: 36.6
click at [421, 100] on div "زيت اريج قلي 1.5 لتر * 6 حبة (كرتون) الكمية: 2" at bounding box center [371, 89] width 236 height 24
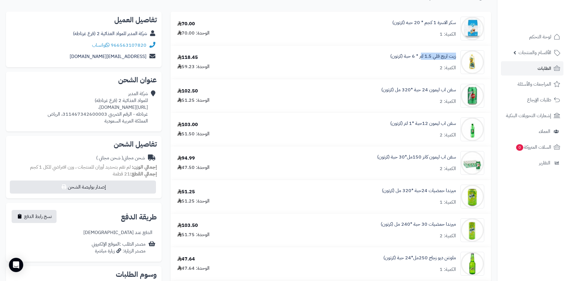
scroll to position [60, 0]
copy link "زيت اريج قلي 1.5 لت"
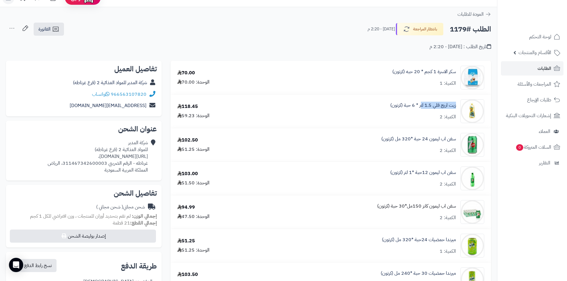
scroll to position [0, 0]
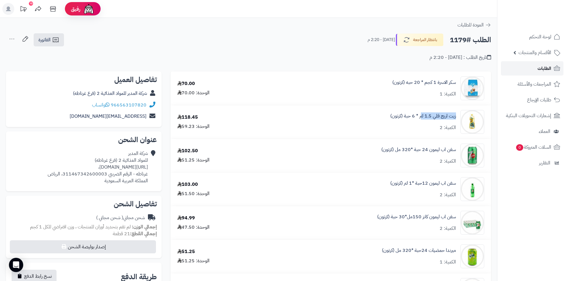
click at [553, 66] on link "الطلبات" at bounding box center [532, 68] width 63 height 14
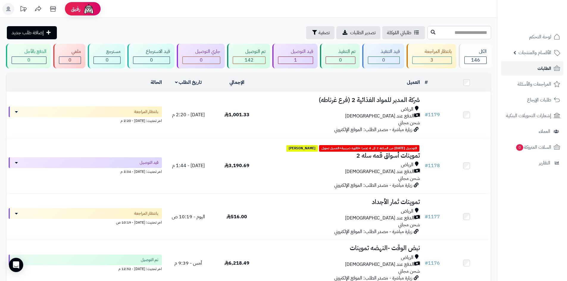
click at [550, 69] on span "الطلبات" at bounding box center [545, 68] width 14 height 8
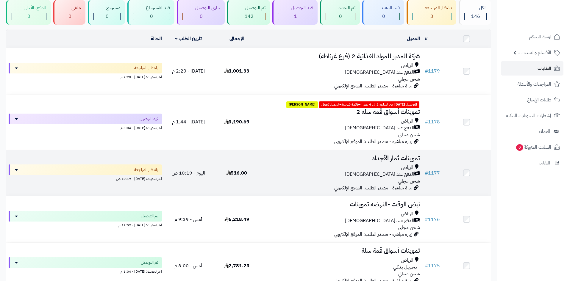
scroll to position [60, 0]
